Goal: Find specific page/section

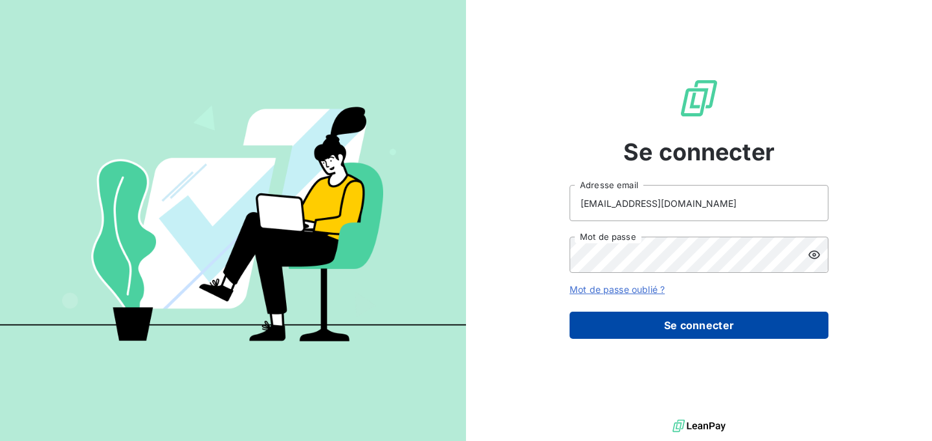
click at [701, 327] on button "Se connecter" at bounding box center [698, 325] width 259 height 27
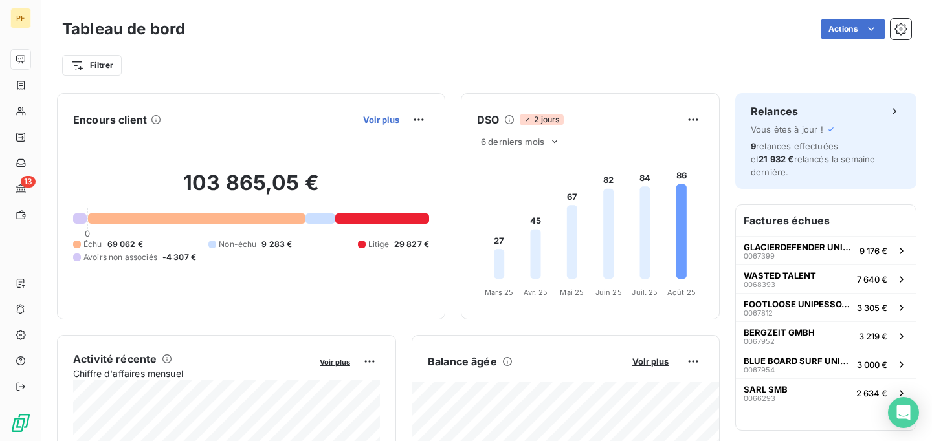
click at [389, 123] on span "Voir plus" at bounding box center [381, 120] width 36 height 10
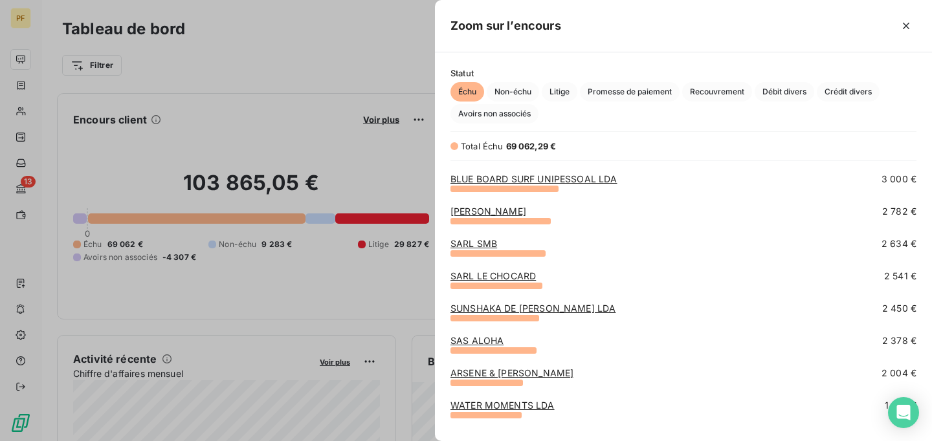
scroll to position [160, 0]
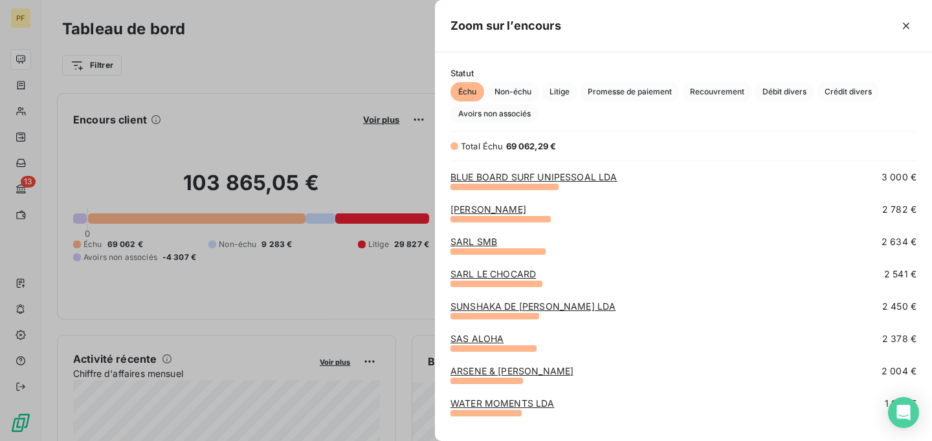
click at [382, 120] on div at bounding box center [466, 220] width 932 height 441
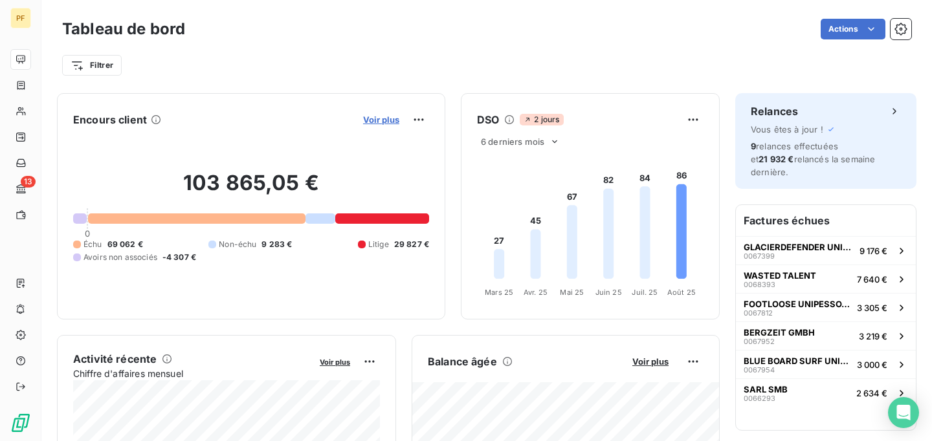
click at [382, 121] on span "Voir plus" at bounding box center [381, 120] width 36 height 10
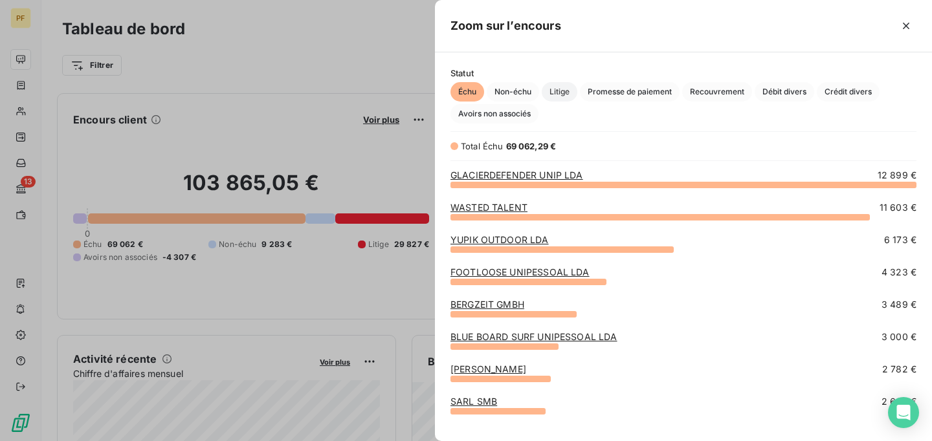
click at [565, 96] on span "Litige" at bounding box center [559, 91] width 36 height 19
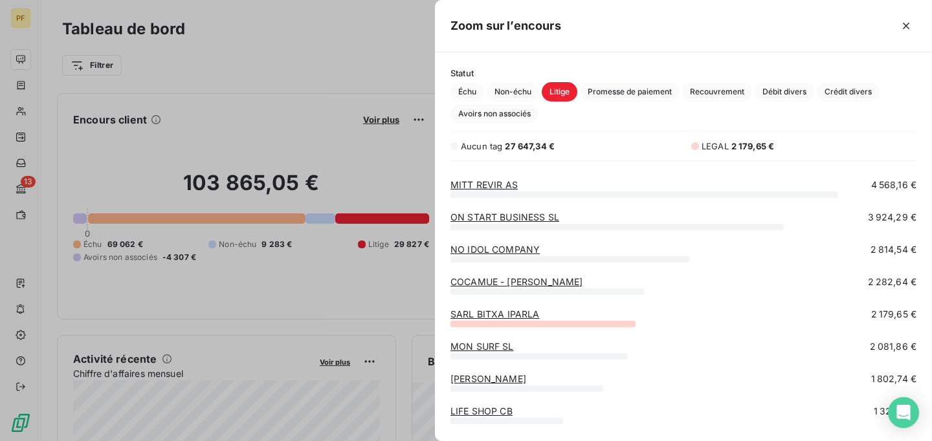
scroll to position [0, 0]
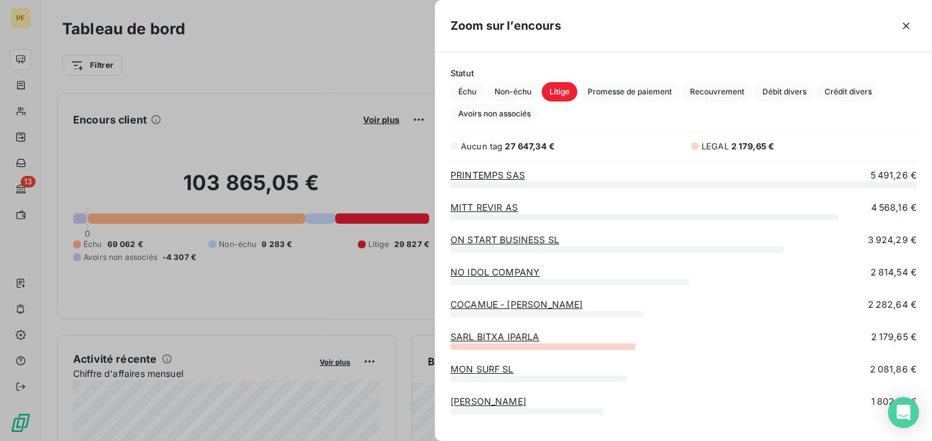
click at [305, 295] on div at bounding box center [466, 220] width 932 height 441
